Goal: Find specific page/section: Find specific page/section

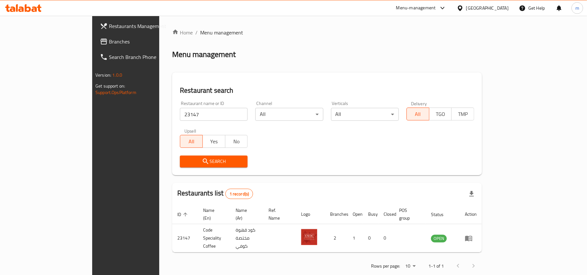
drag, startPoint x: 488, startPoint y: 5, endPoint x: 488, endPoint y: 16, distance: 11.6
click at [464, 9] on icon at bounding box center [460, 8] width 7 height 7
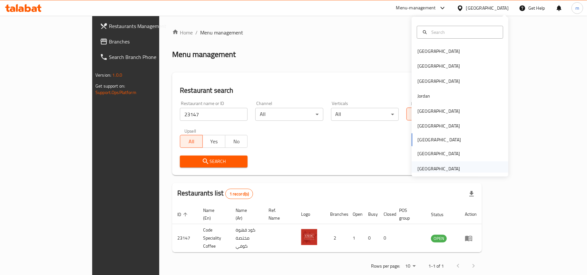
click at [478, 168] on div "[GEOGRAPHIC_DATA]" at bounding box center [460, 169] width 97 height 15
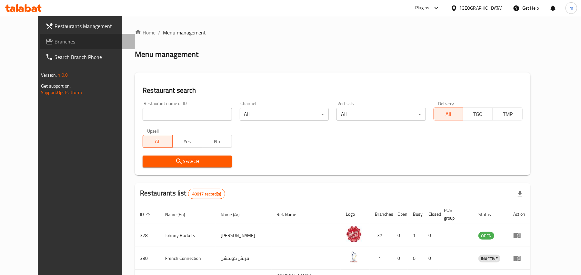
click at [55, 45] on span "Branches" at bounding box center [92, 42] width 75 height 8
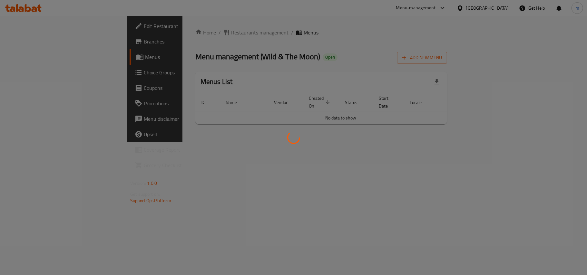
click at [176, 34] on div at bounding box center [293, 137] width 587 height 275
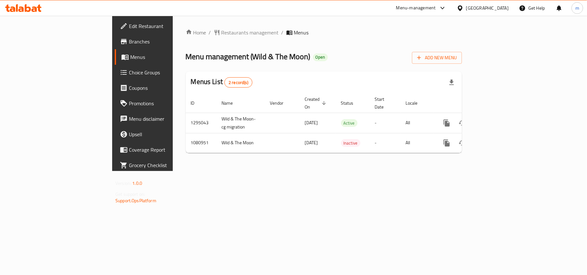
click at [222, 34] on span "Restaurants management" at bounding box center [250, 33] width 57 height 8
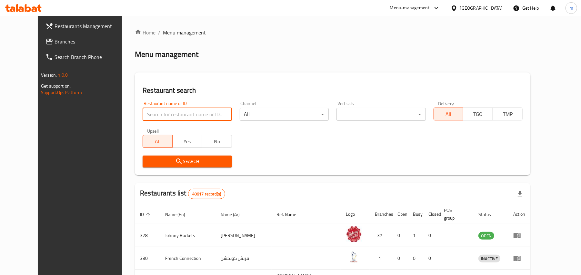
click at [143, 115] on input "search" at bounding box center [187, 114] width 89 height 13
paste input "664235"
type input "664235"
click at [169, 164] on span "Search" at bounding box center [187, 162] width 79 height 8
click at [474, 6] on div "[GEOGRAPHIC_DATA]" at bounding box center [481, 8] width 43 height 7
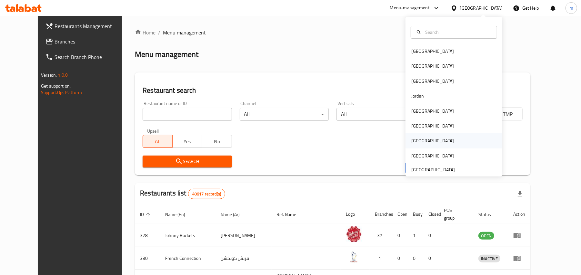
click at [425, 141] on div "[GEOGRAPHIC_DATA]" at bounding box center [453, 141] width 97 height 15
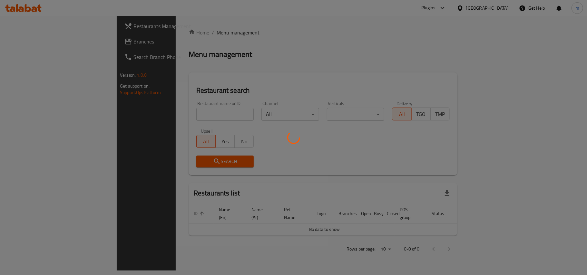
click at [34, 41] on div at bounding box center [293, 137] width 587 height 275
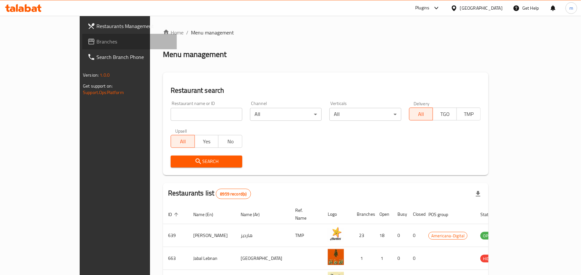
click at [96, 41] on span "Branches" at bounding box center [133, 42] width 75 height 8
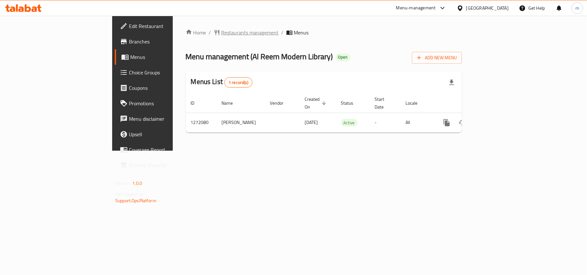
click at [222, 34] on span "Restaurants management" at bounding box center [250, 33] width 57 height 8
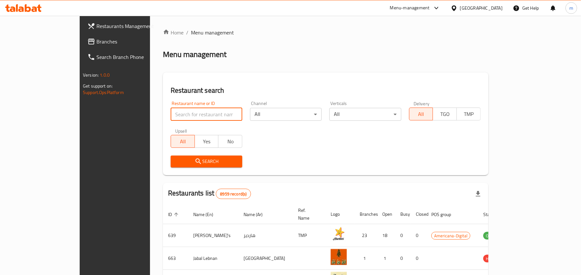
click at [171, 111] on input "search" at bounding box center [207, 114] width 72 height 13
paste input "689694"
type input "689694"
click at [176, 165] on span "Search" at bounding box center [206, 162] width 61 height 8
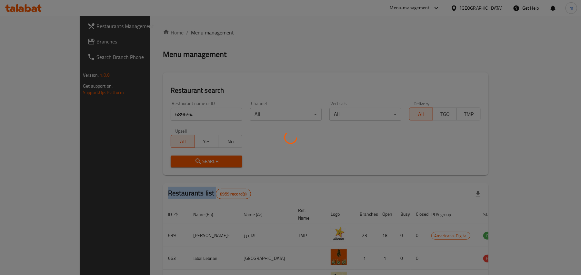
click at [141, 165] on div at bounding box center [290, 137] width 581 height 275
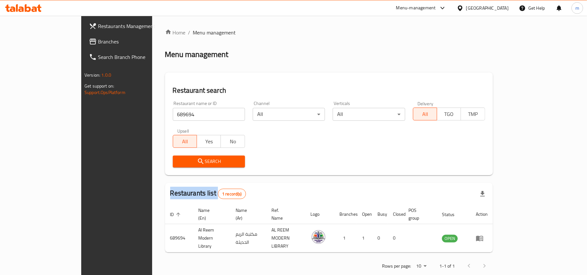
click at [84, 35] on link "Branches" at bounding box center [131, 41] width 95 height 15
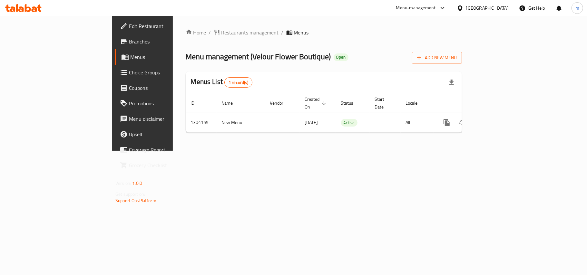
click at [222, 31] on span "Restaurants management" at bounding box center [250, 33] width 57 height 8
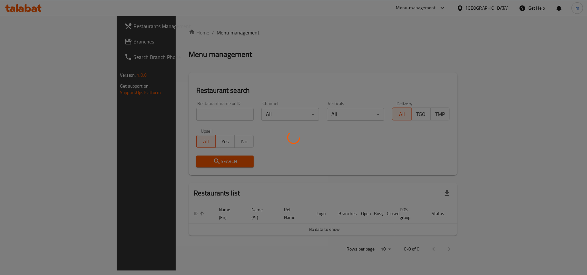
click at [153, 112] on div at bounding box center [293, 137] width 587 height 275
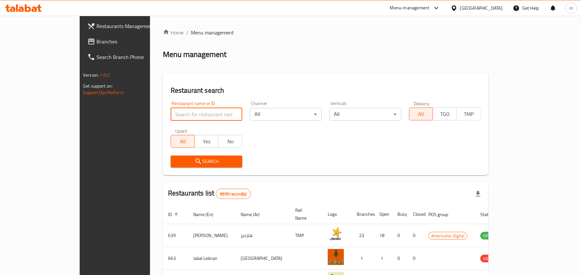
click at [171, 112] on input "search" at bounding box center [207, 114] width 72 height 13
paste input "703085"
type input "703085"
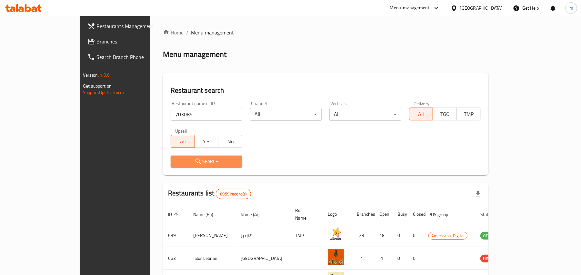
click at [171, 156] on button "Search" at bounding box center [207, 162] width 72 height 12
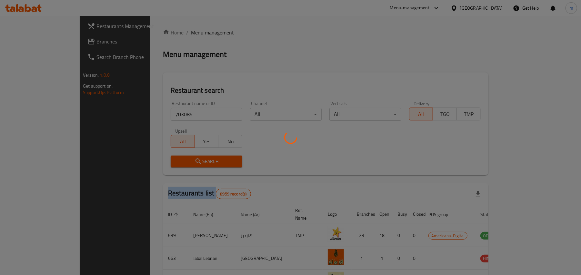
click at [146, 156] on div at bounding box center [290, 137] width 581 height 275
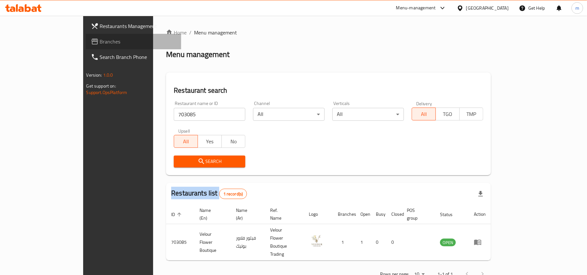
click at [100, 39] on span "Branches" at bounding box center [138, 42] width 76 height 8
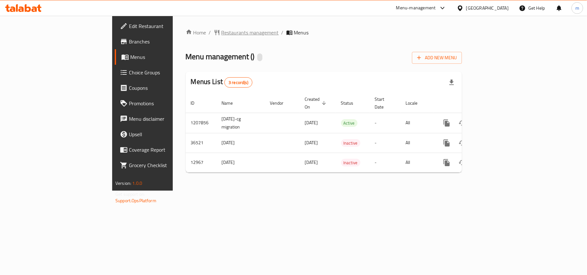
click at [222, 33] on span "Restaurants management" at bounding box center [250, 33] width 57 height 8
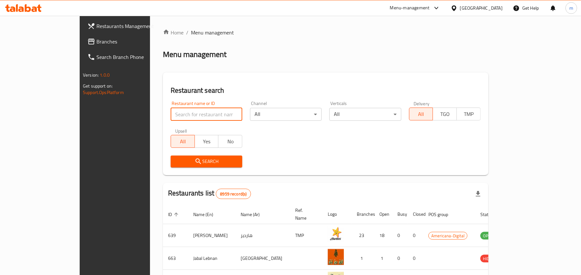
click at [171, 117] on input "search" at bounding box center [207, 114] width 72 height 13
paste input "7935"
type input "7935"
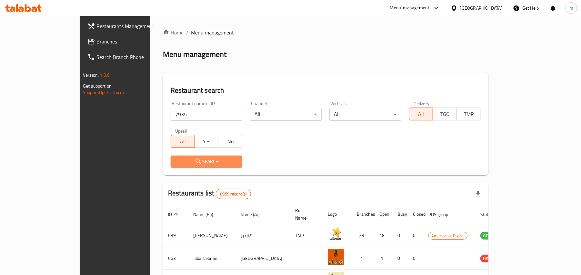
click at [176, 164] on span "Search" at bounding box center [206, 162] width 61 height 8
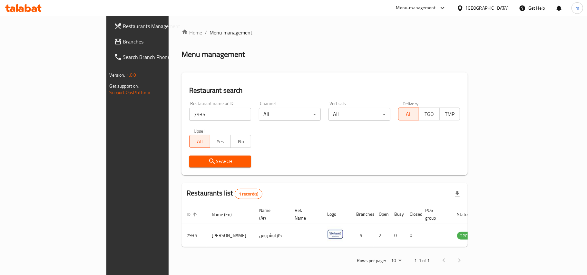
click at [496, 12] on div "Qatar" at bounding box center [483, 7] width 62 height 15
click at [502, 8] on div "Qatar" at bounding box center [487, 8] width 43 height 7
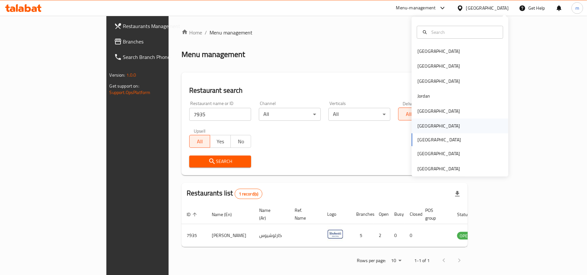
click at [462, 123] on div "[GEOGRAPHIC_DATA]" at bounding box center [460, 126] width 97 height 15
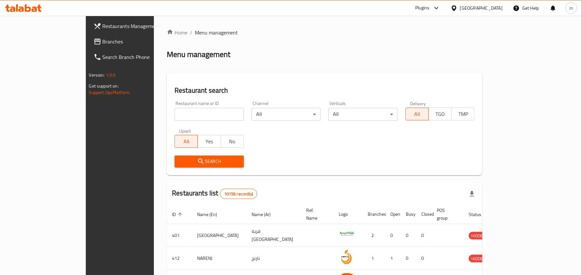
click at [103, 43] on span "Branches" at bounding box center [140, 42] width 75 height 8
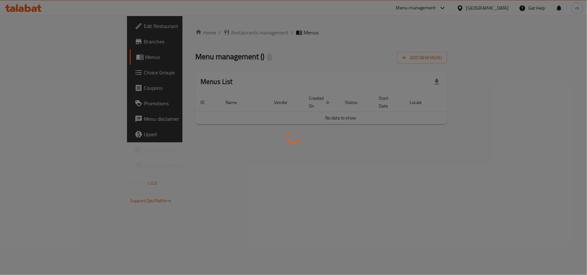
click at [178, 33] on div at bounding box center [293, 137] width 587 height 275
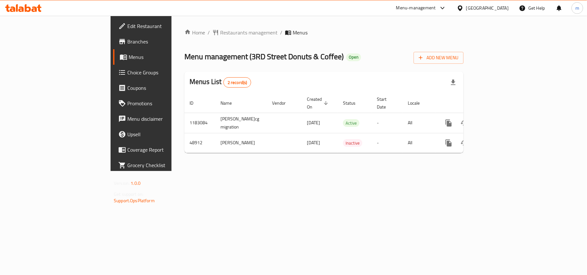
click at [220, 33] on span "Restaurants management" at bounding box center [248, 33] width 57 height 8
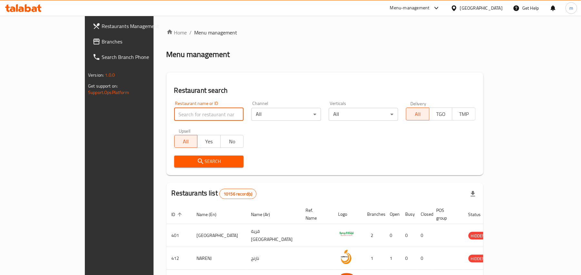
click at [174, 113] on input "search" at bounding box center [209, 114] width 70 height 13
paste input "24681"
type input "24681"
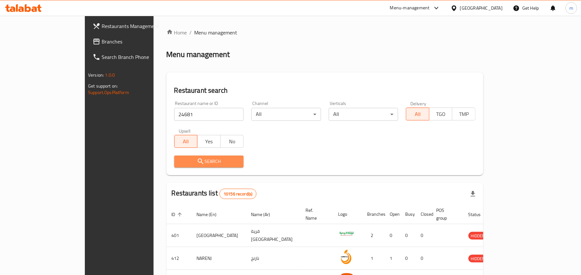
click at [198, 160] on icon "submit" at bounding box center [200, 161] width 5 height 5
